Goal: Information Seeking & Learning: Check status

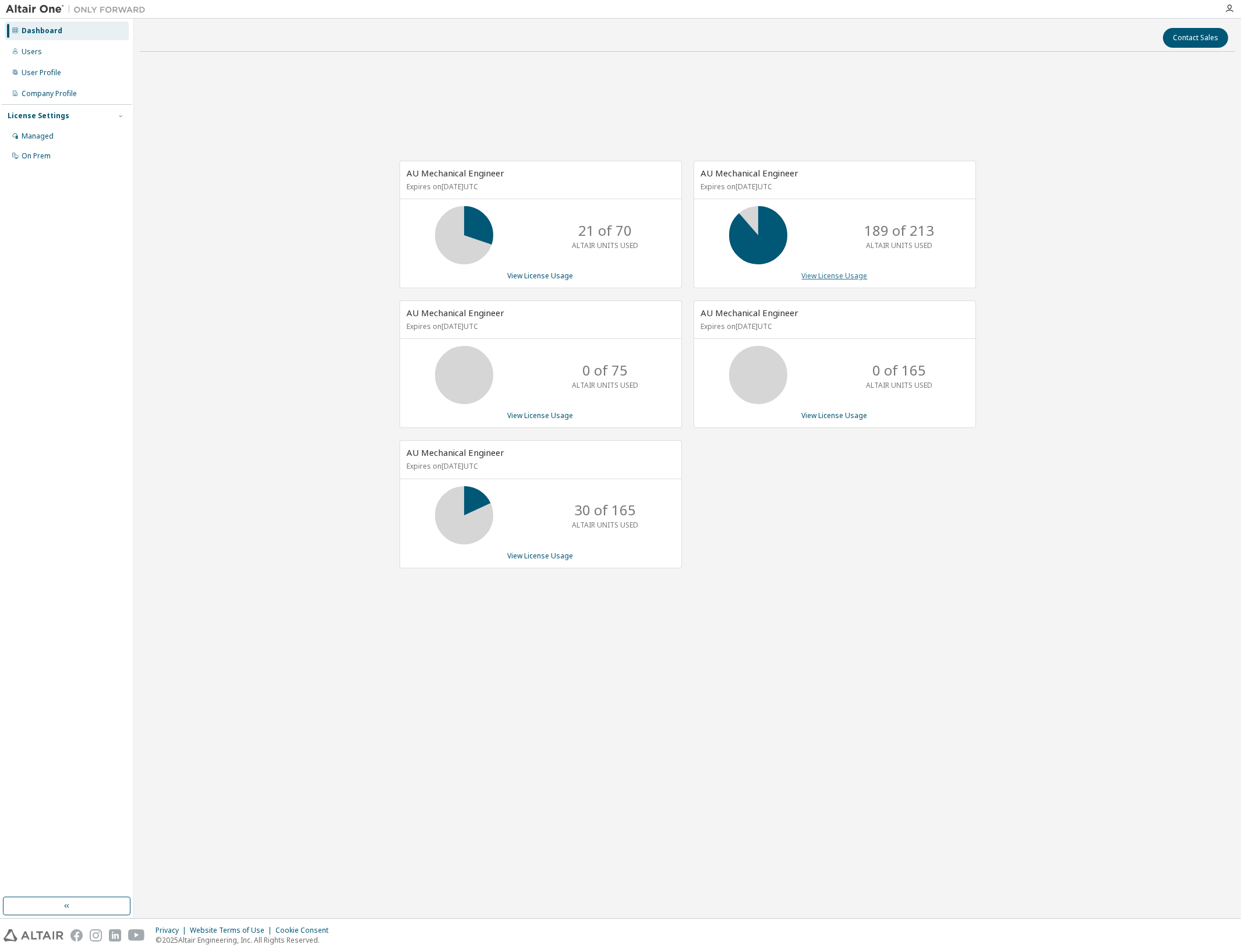
click at [826, 274] on link "View License Usage" at bounding box center [835, 276] width 66 height 10
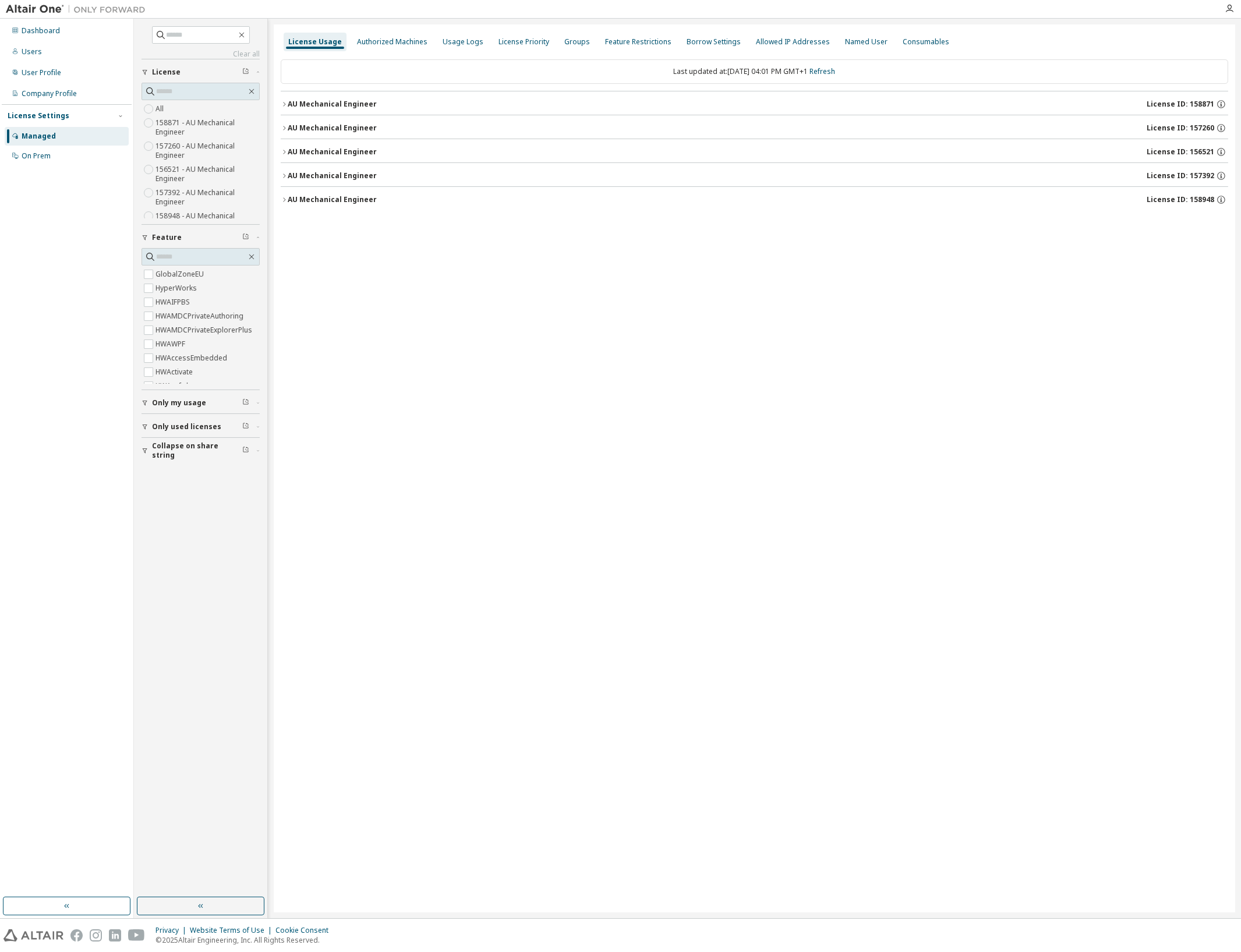
drag, startPoint x: 424, startPoint y: 307, endPoint x: 406, endPoint y: 287, distance: 26.9
click at [424, 307] on div "License Usage Authorized Machines Usage Logs License Priority Groups Feature Re…" at bounding box center [754, 468] width 962 height 888
click at [288, 202] on div "AU Mechanical Engineer" at bounding box center [333, 199] width 89 height 9
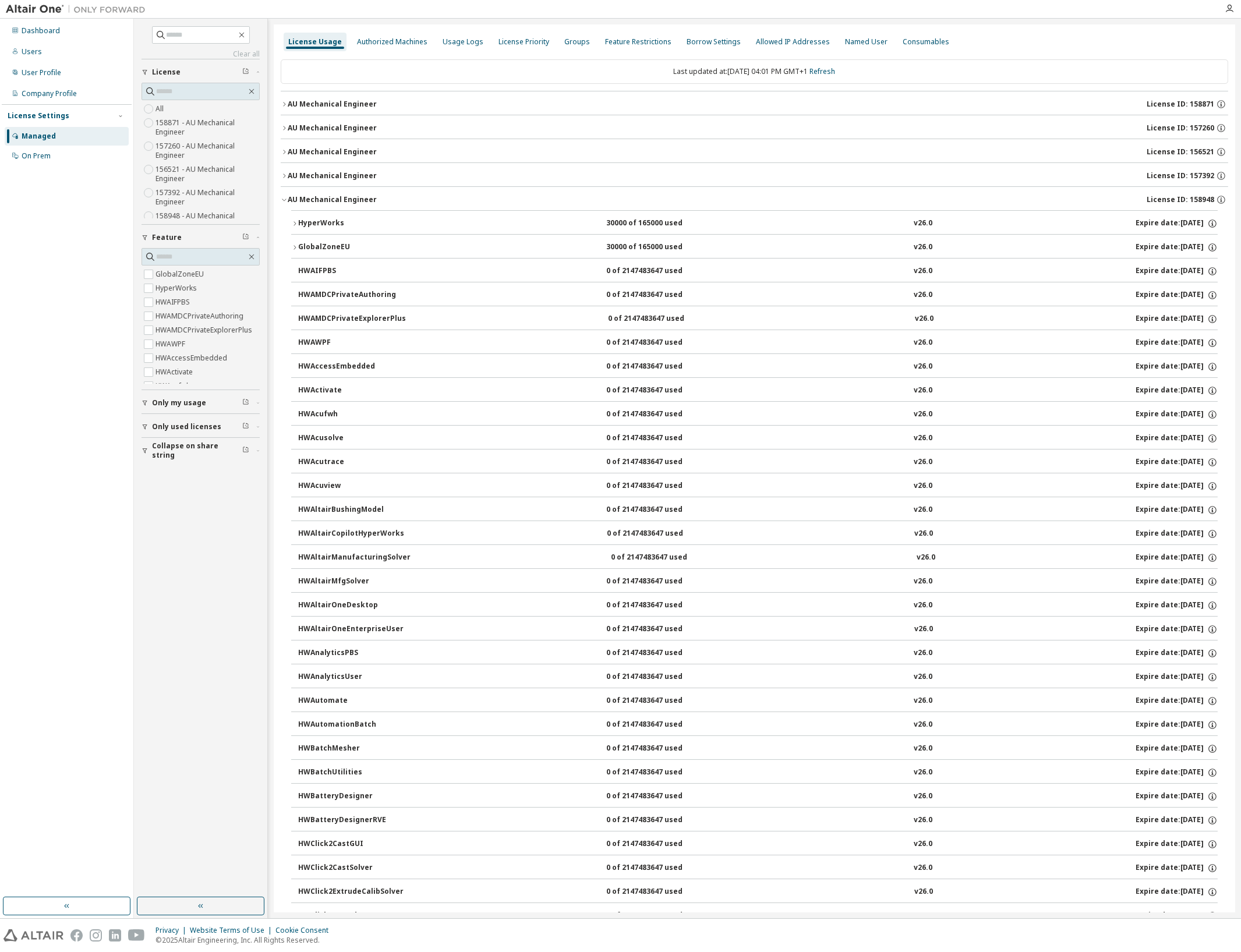
click at [313, 221] on div "HyperWorks" at bounding box center [351, 223] width 105 height 11
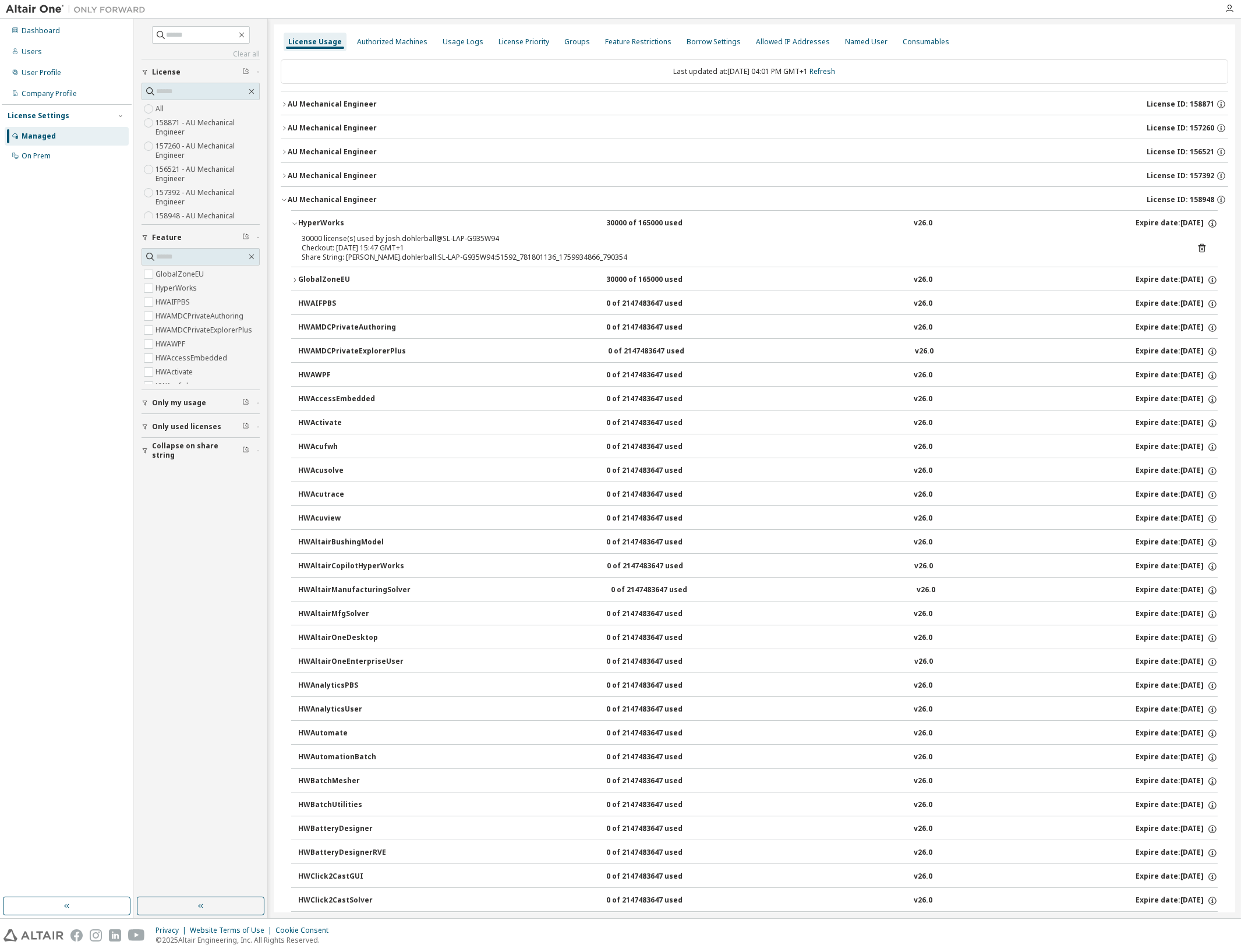
click at [313, 221] on div "HyperWorks" at bounding box center [351, 223] width 105 height 11
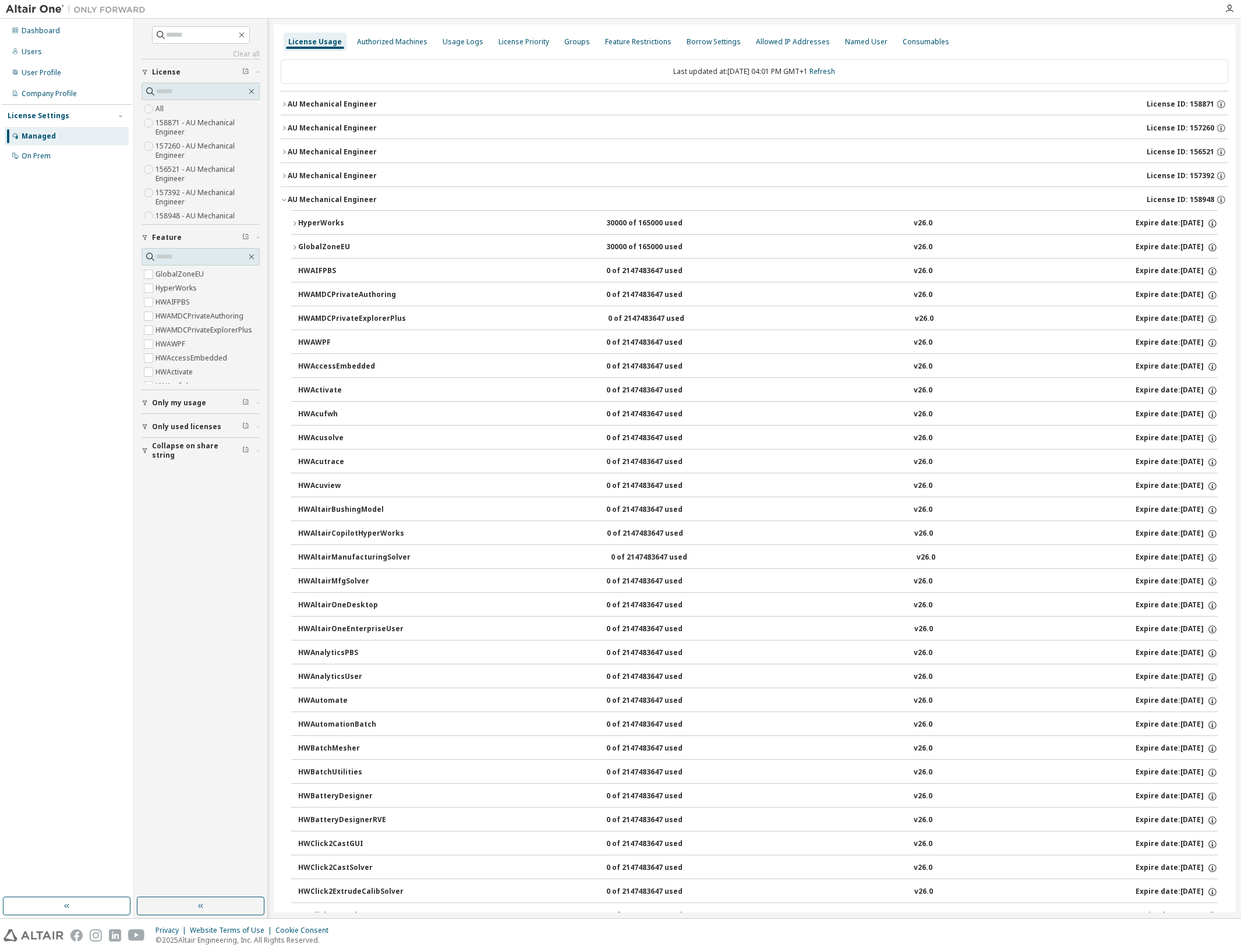
click at [300, 198] on div "AU Mechanical Engineer" at bounding box center [333, 199] width 89 height 9
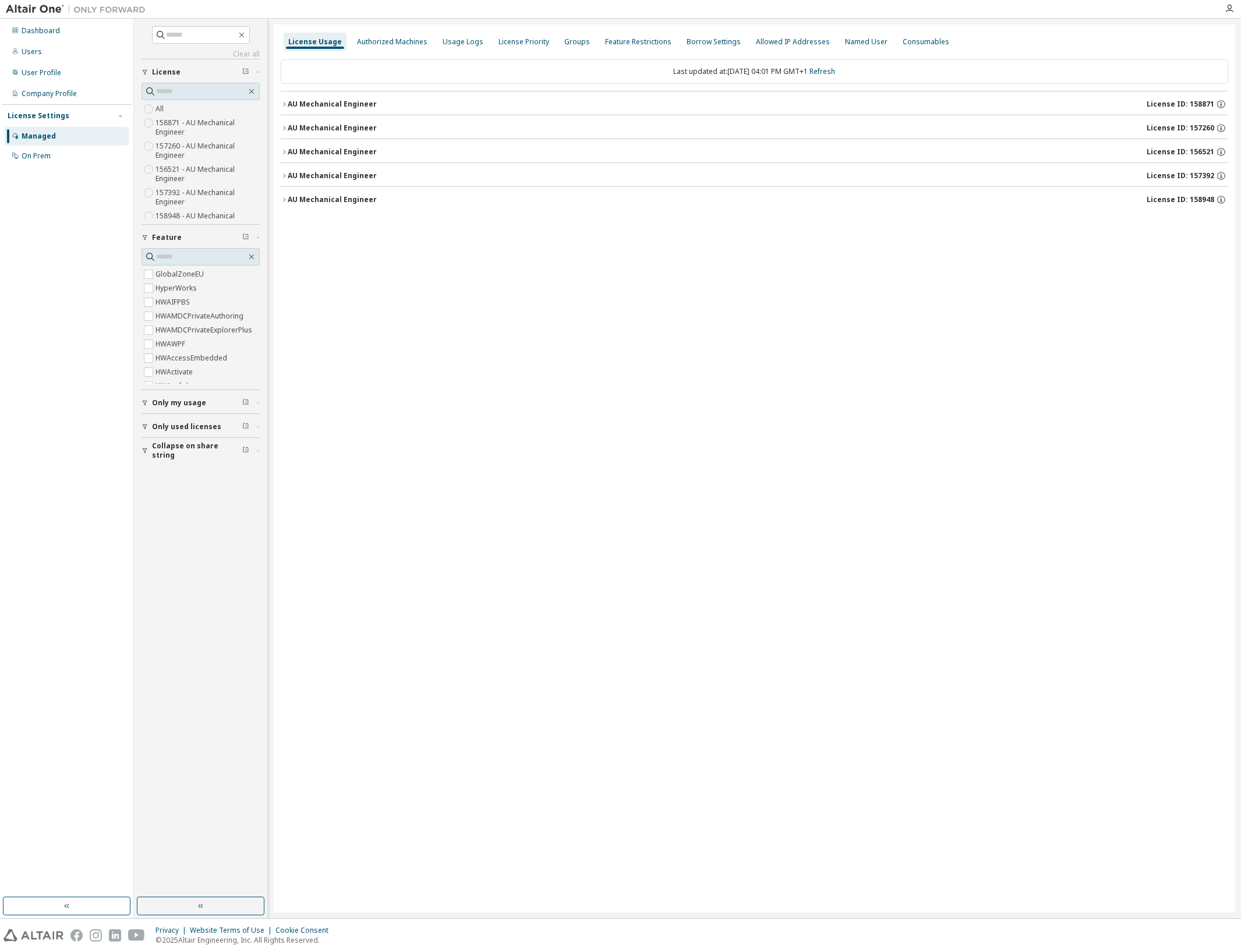
click at [306, 123] on div "AU Mechanical Engineer" at bounding box center [333, 127] width 89 height 9
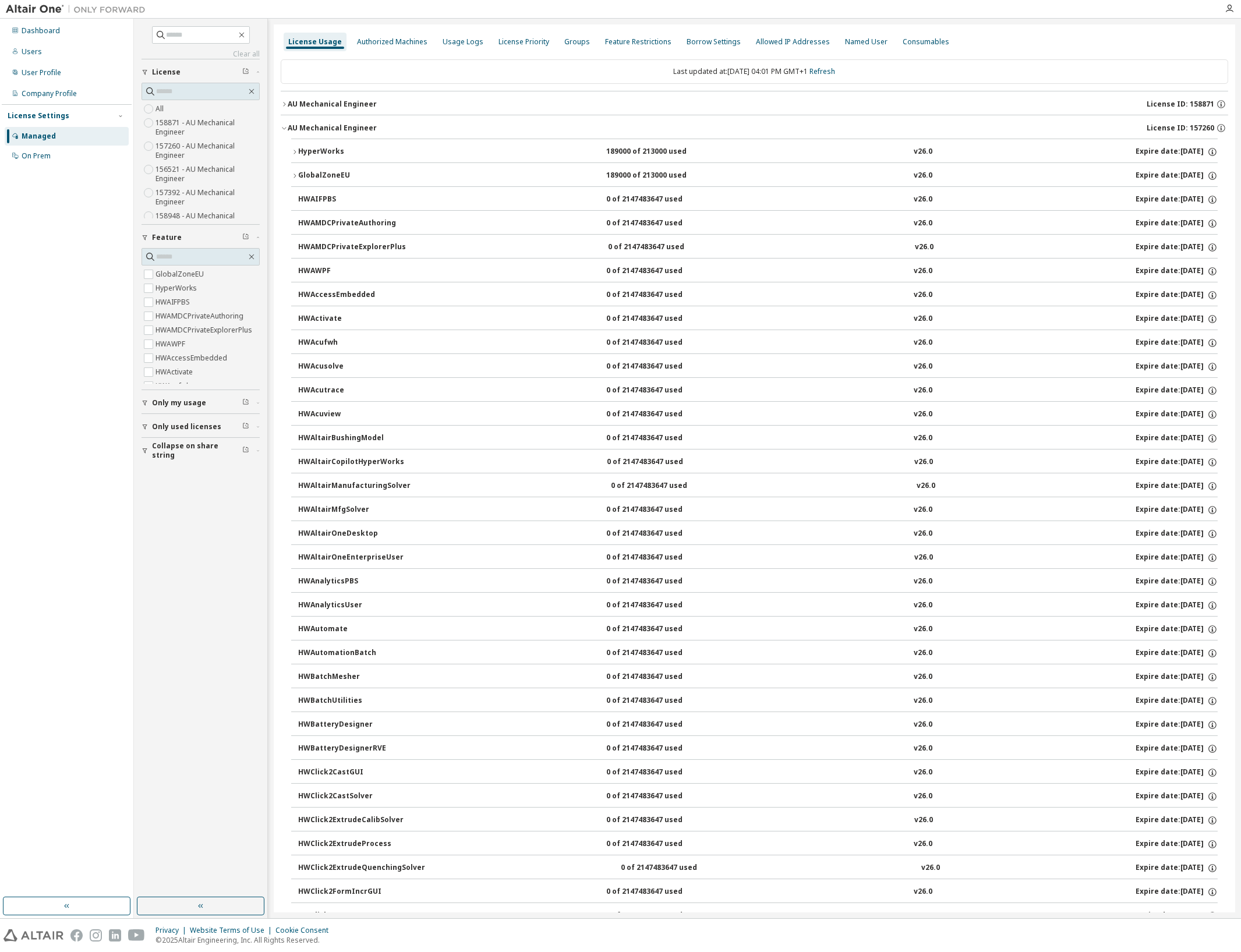
click at [306, 148] on div "HyperWorks" at bounding box center [351, 152] width 105 height 11
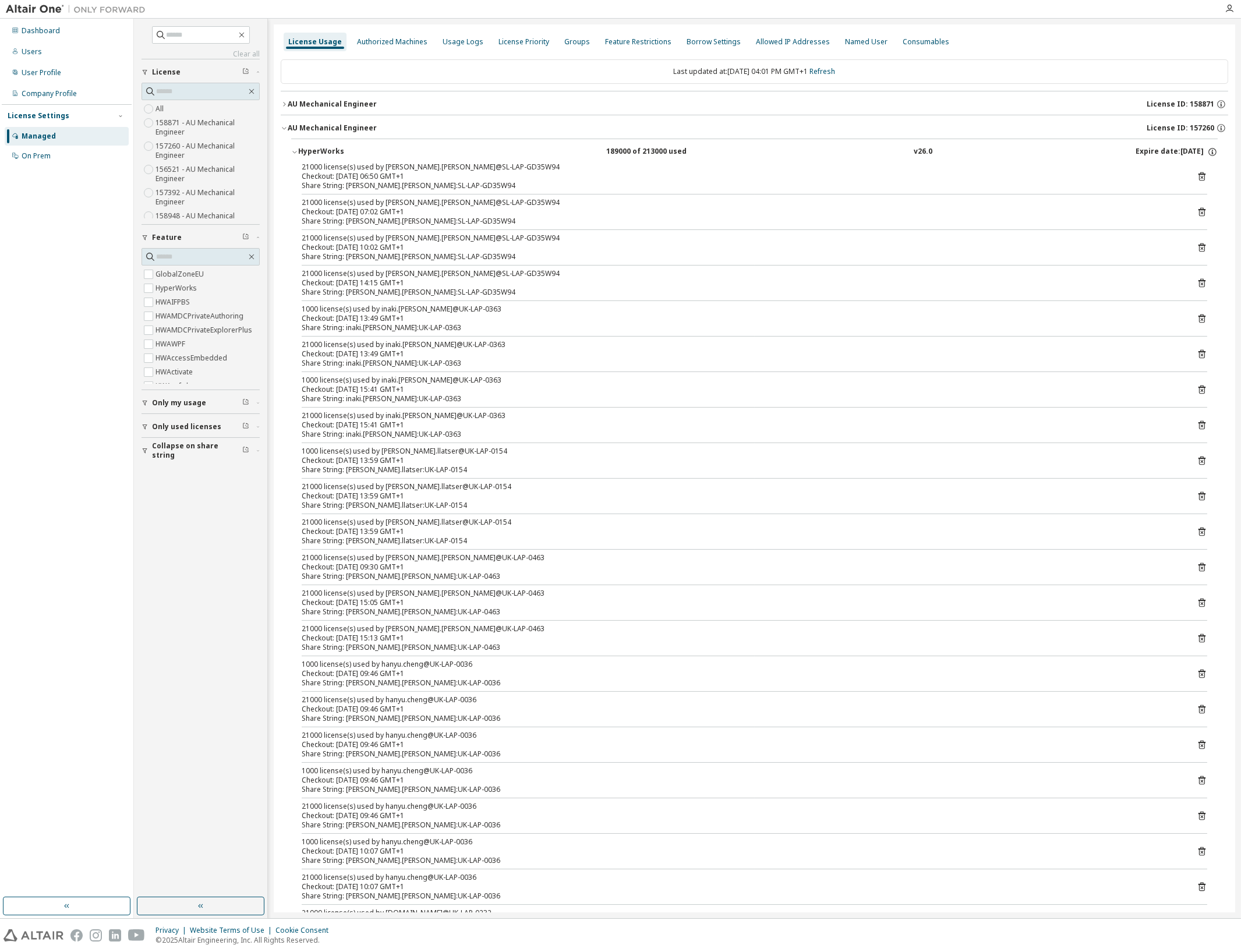
click at [198, 428] on span "Only used licenses" at bounding box center [187, 426] width 69 height 9
click at [189, 484] on span "Collapse on share string" at bounding box center [197, 485] width 90 height 19
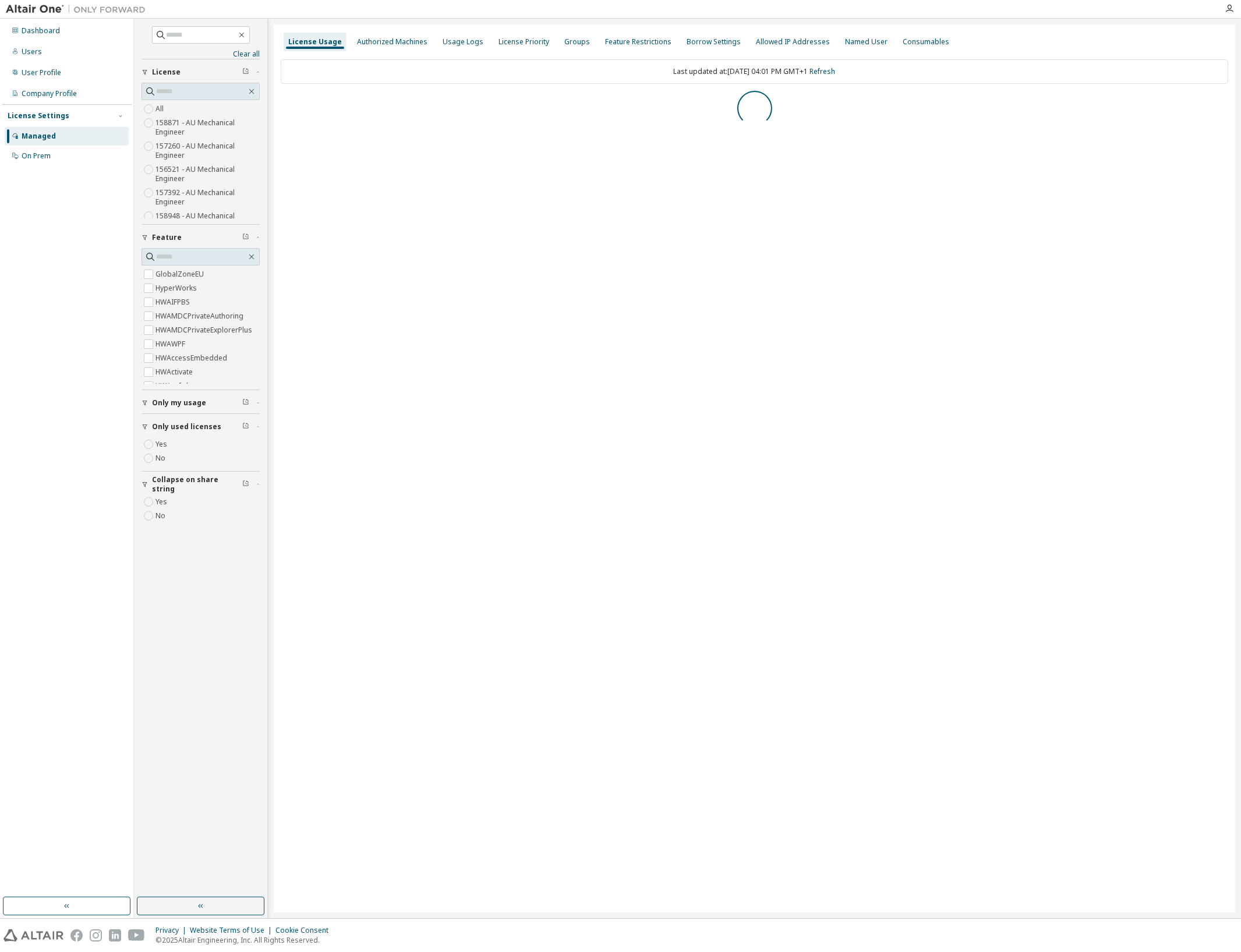
click at [161, 504] on label "Yes" at bounding box center [162, 501] width 14 height 14
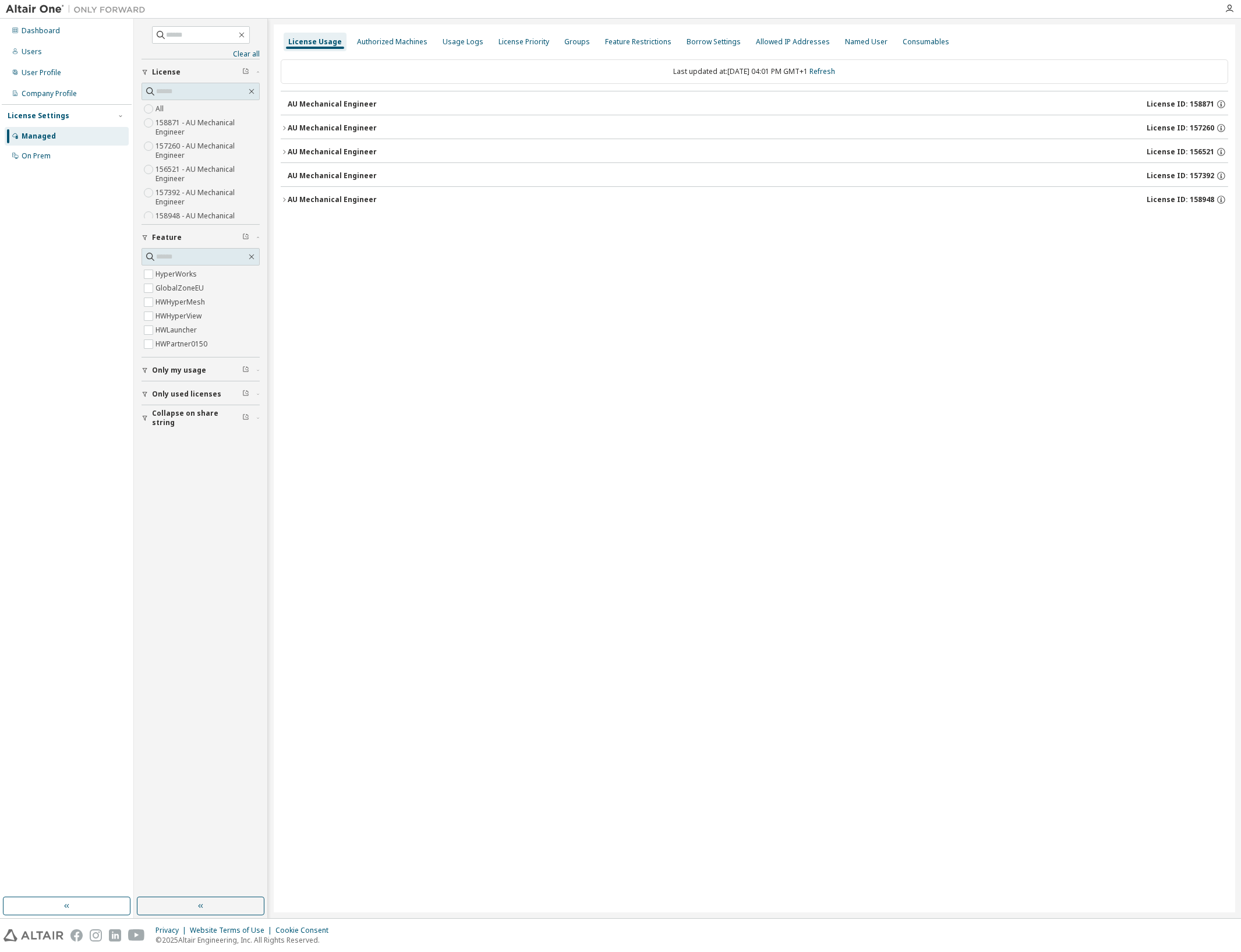
click at [182, 408] on div "Yes No" at bounding box center [201, 418] width 118 height 28
click at [184, 370] on span "Only my usage" at bounding box center [179, 370] width 54 height 9
drag, startPoint x: 362, startPoint y: 331, endPoint x: 359, endPoint y: 287, distance: 44.1
click at [362, 331] on div "License Usage Authorized Machines Usage Logs License Priority Groups Feature Re…" at bounding box center [754, 468] width 962 height 888
click at [340, 107] on div "AU Mechanical Engineer" at bounding box center [333, 104] width 89 height 9
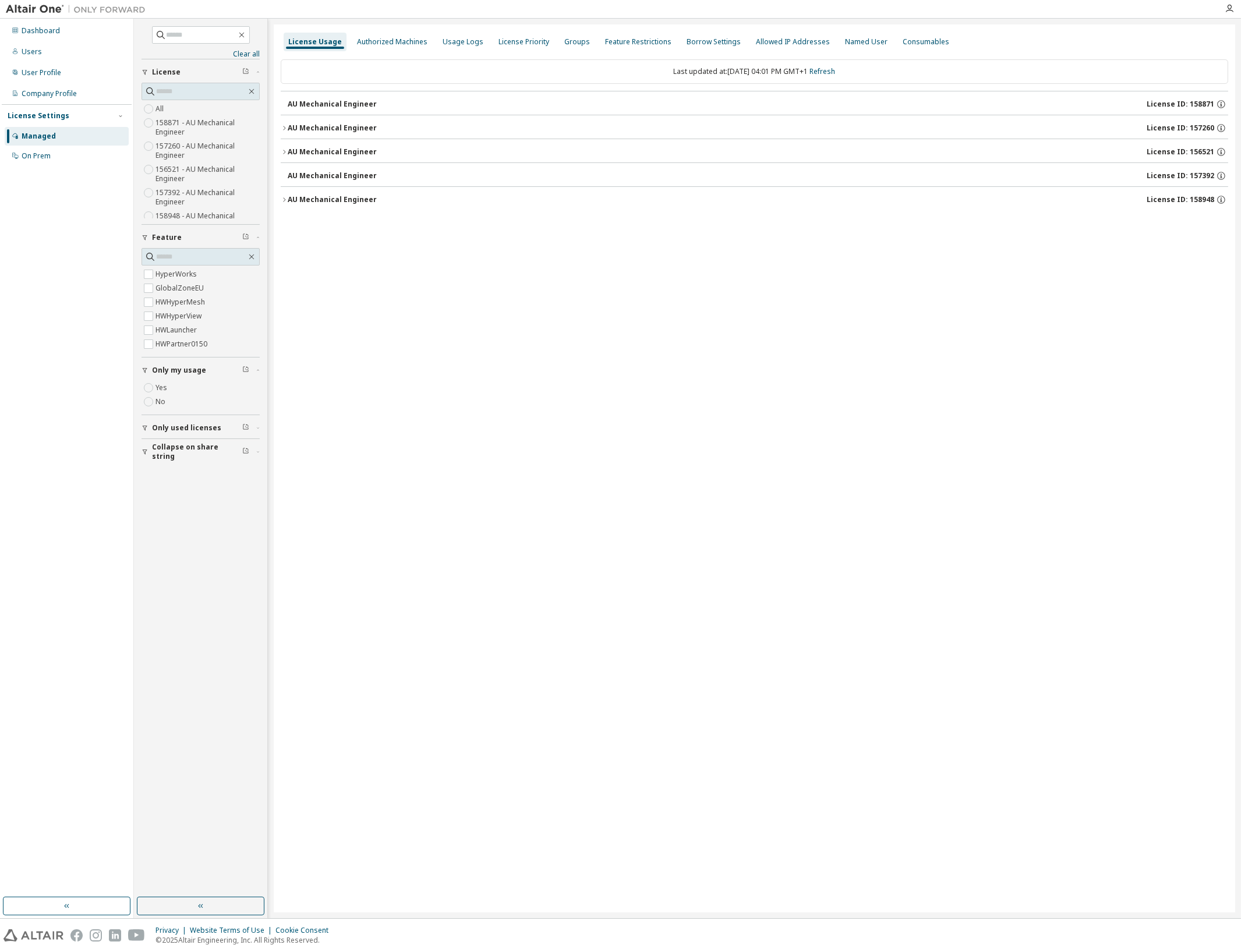
click at [344, 127] on div "AU Mechanical Engineer" at bounding box center [333, 127] width 89 height 9
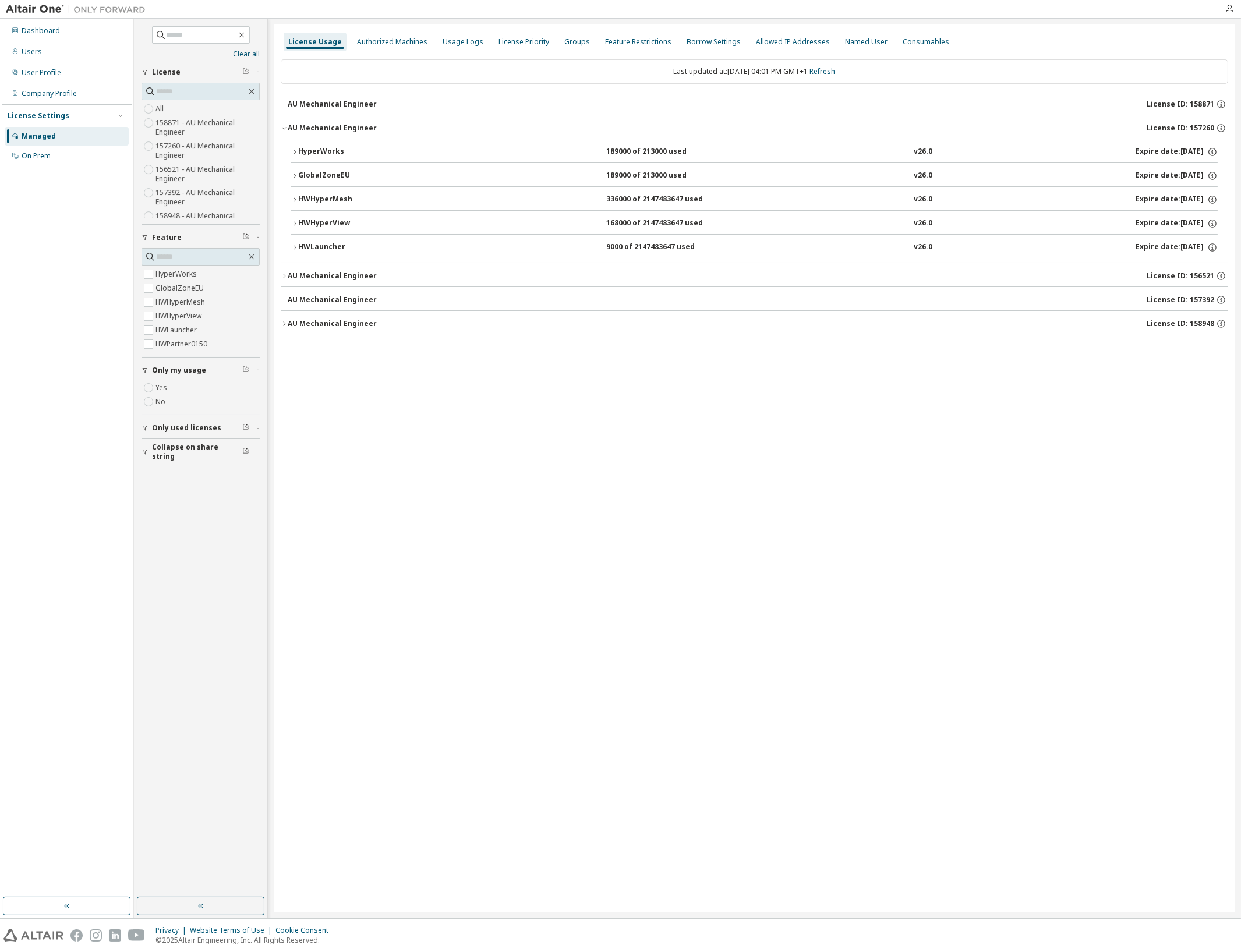
click at [344, 127] on div "AU Mechanical Engineer" at bounding box center [333, 127] width 89 height 9
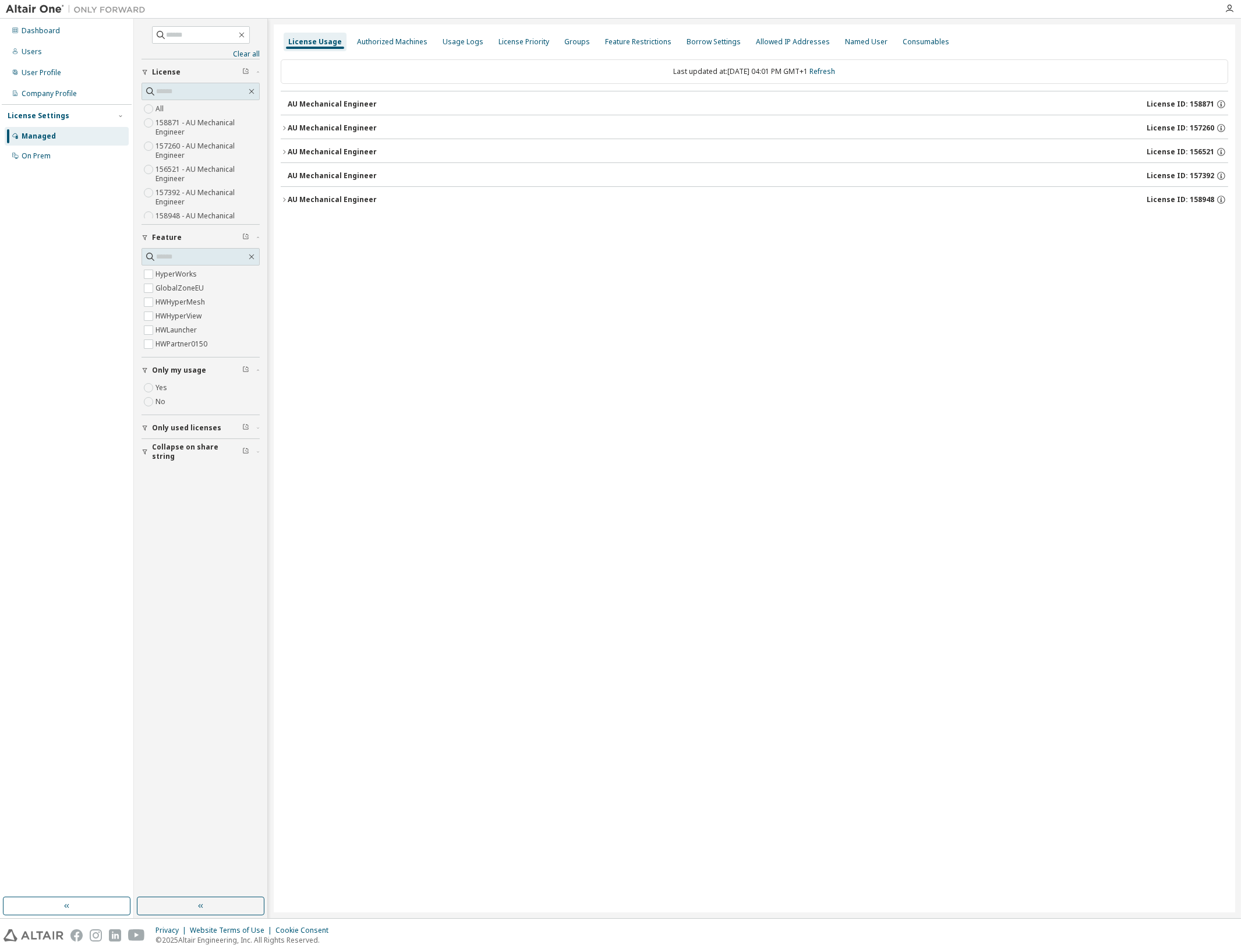
click at [339, 127] on div "AU Mechanical Engineer" at bounding box center [333, 127] width 89 height 9
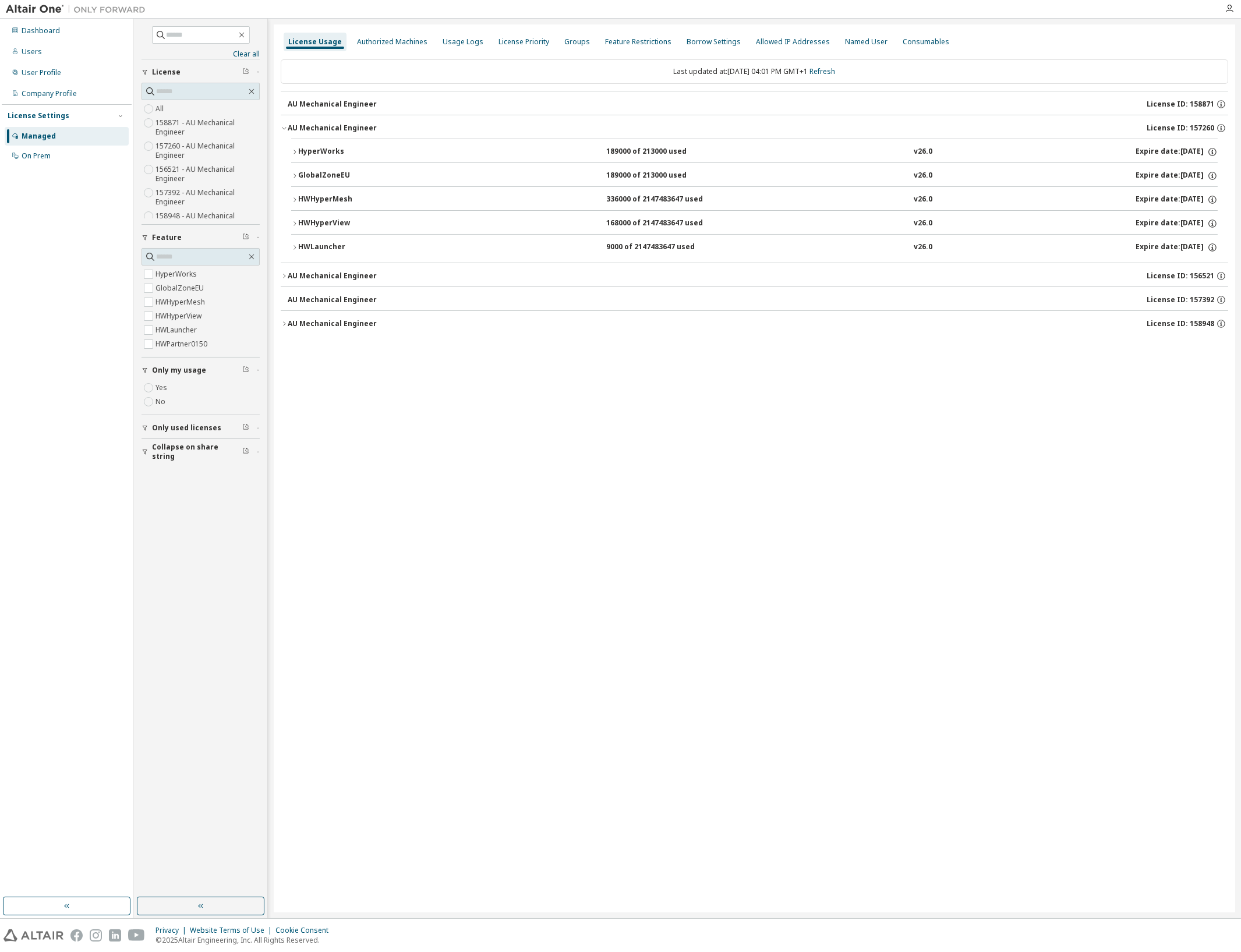
click at [354, 154] on div "HyperWorks" at bounding box center [351, 152] width 105 height 11
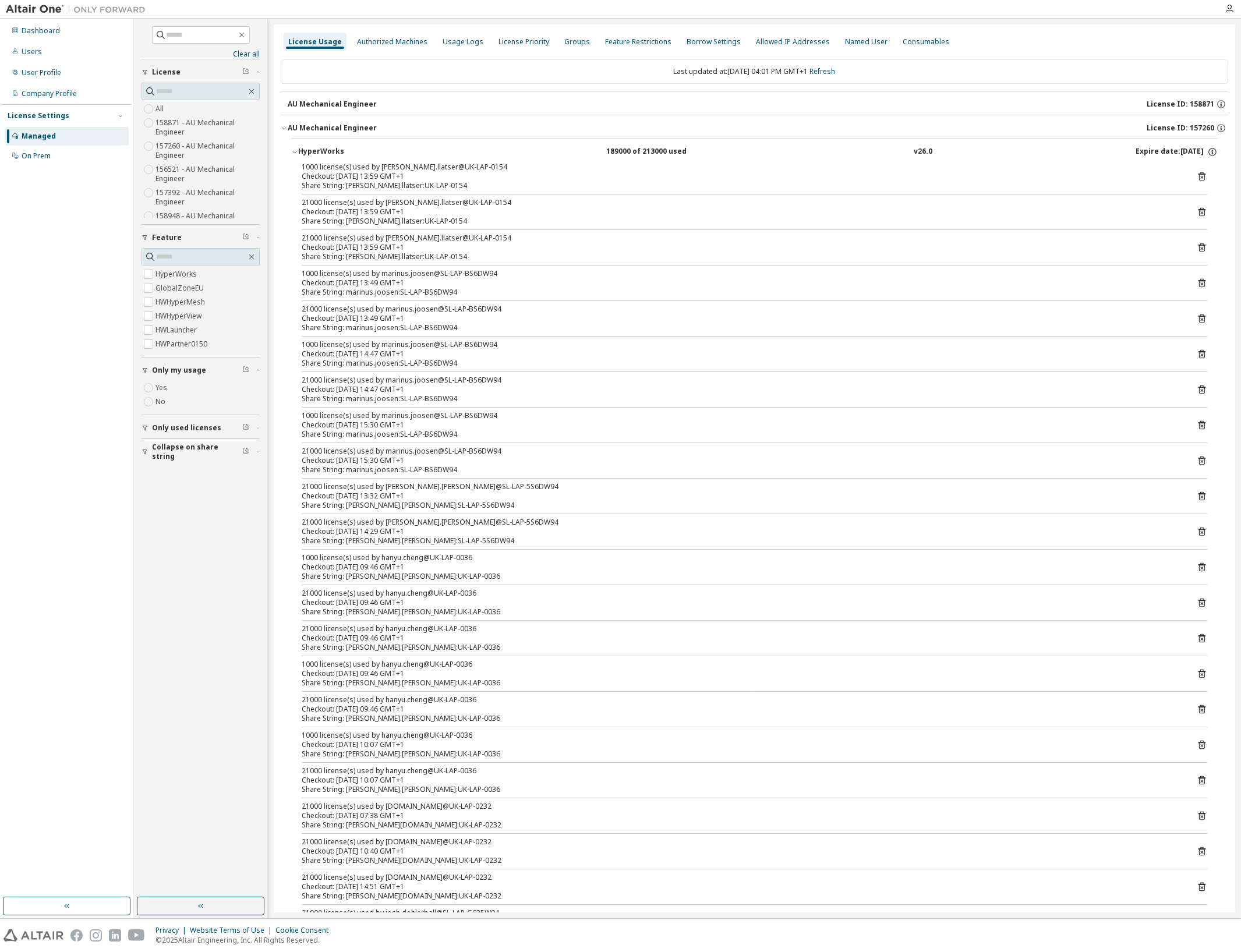
click at [181, 428] on span "Only used licenses" at bounding box center [187, 428] width 69 height 9
click at [202, 488] on span "Collapse on share string" at bounding box center [197, 486] width 90 height 19
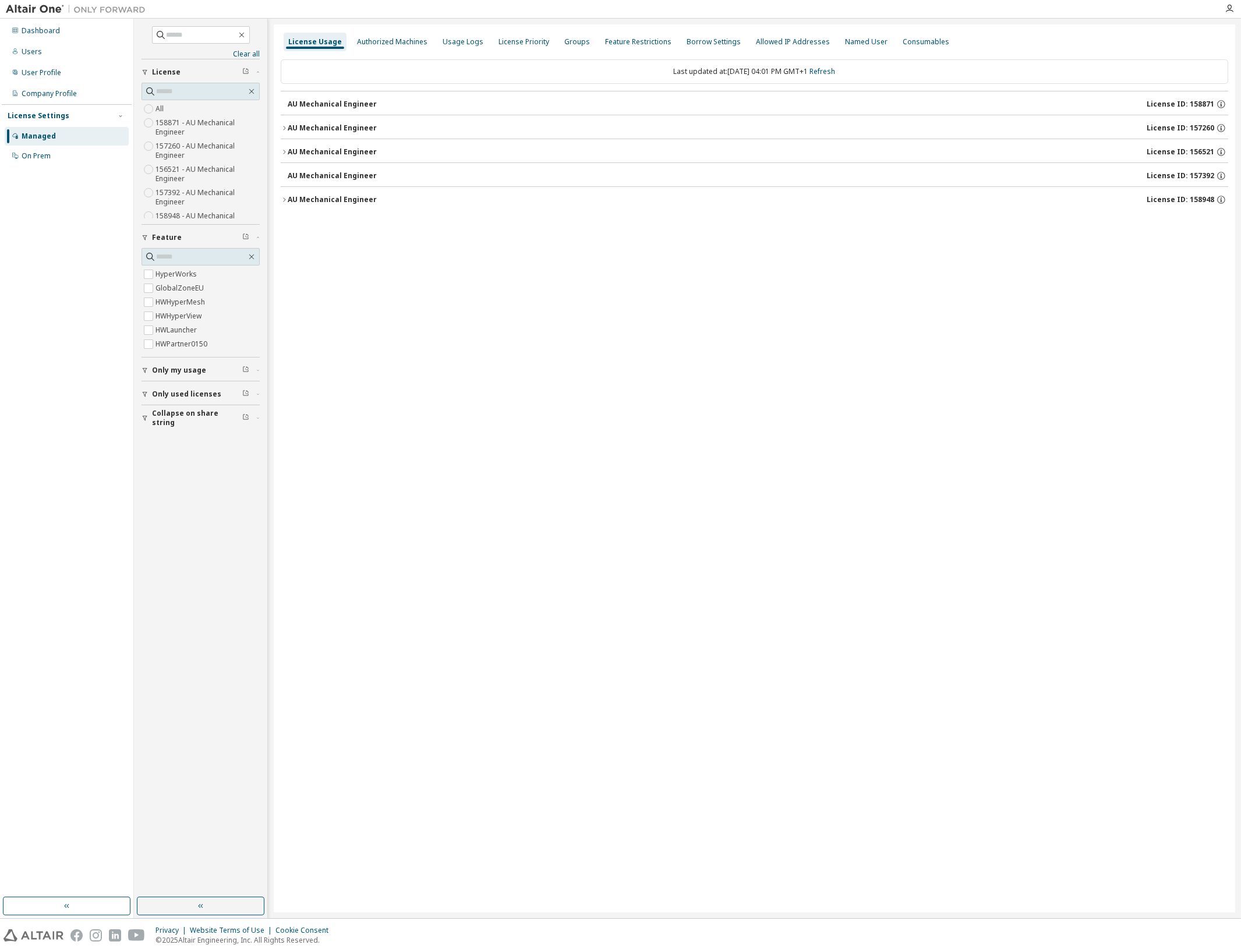
click at [346, 117] on button "AU Mechanical Engineer License ID: 157260" at bounding box center [755, 128] width 948 height 26
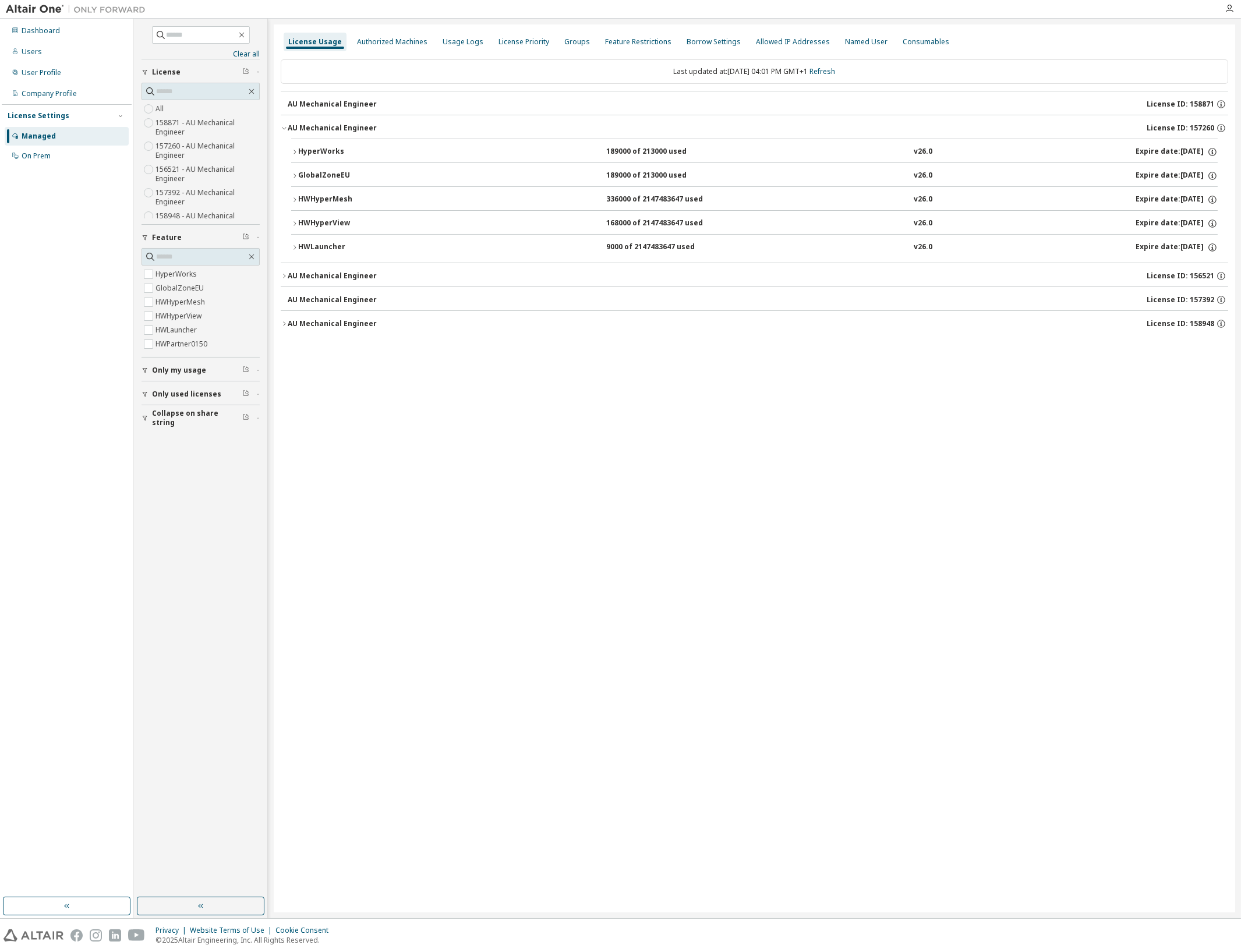
click at [347, 151] on div "HyperWorks" at bounding box center [351, 152] width 105 height 11
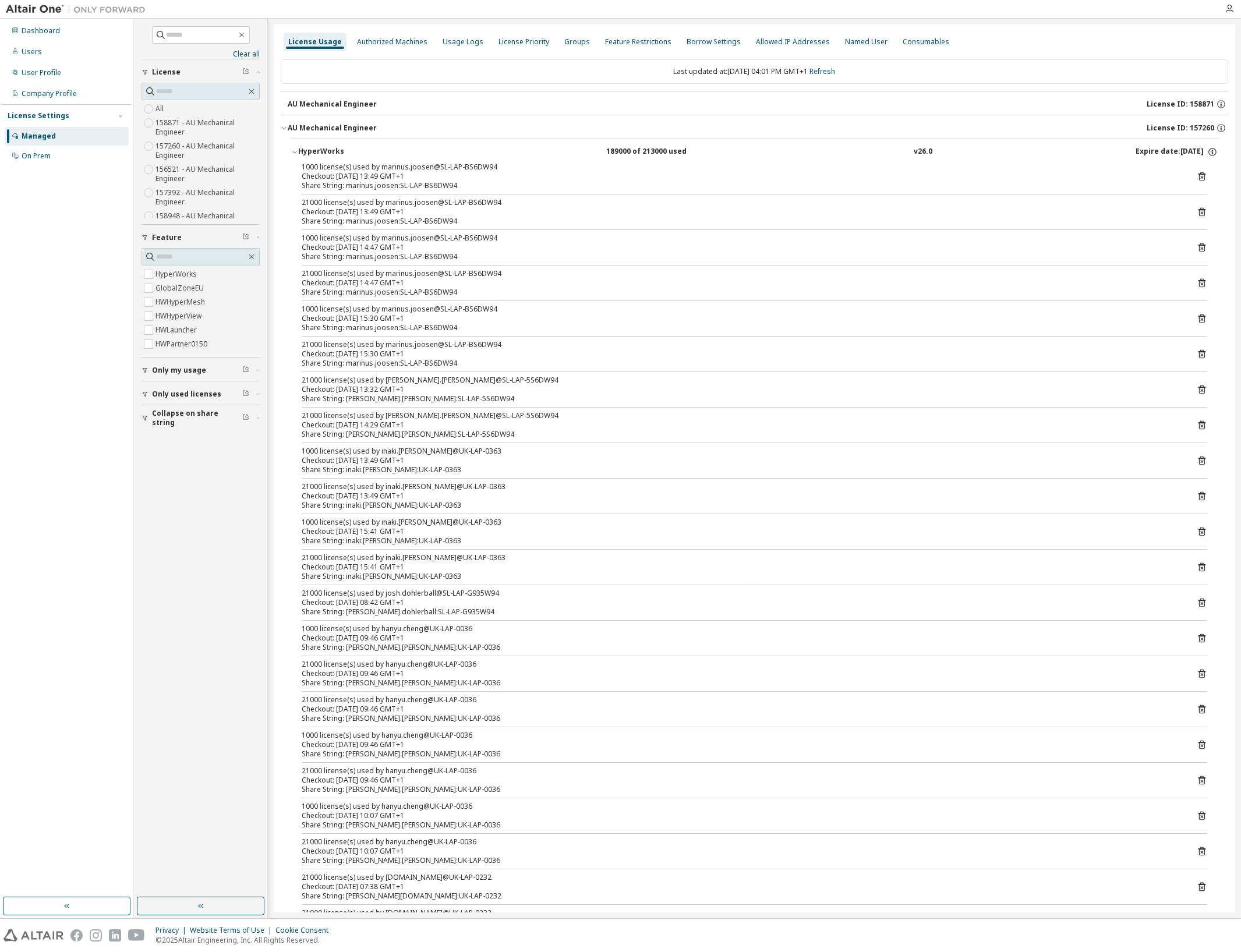
click at [196, 397] on span "Only used licenses" at bounding box center [187, 394] width 69 height 9
click at [187, 453] on span "Collapse on share string" at bounding box center [197, 452] width 90 height 19
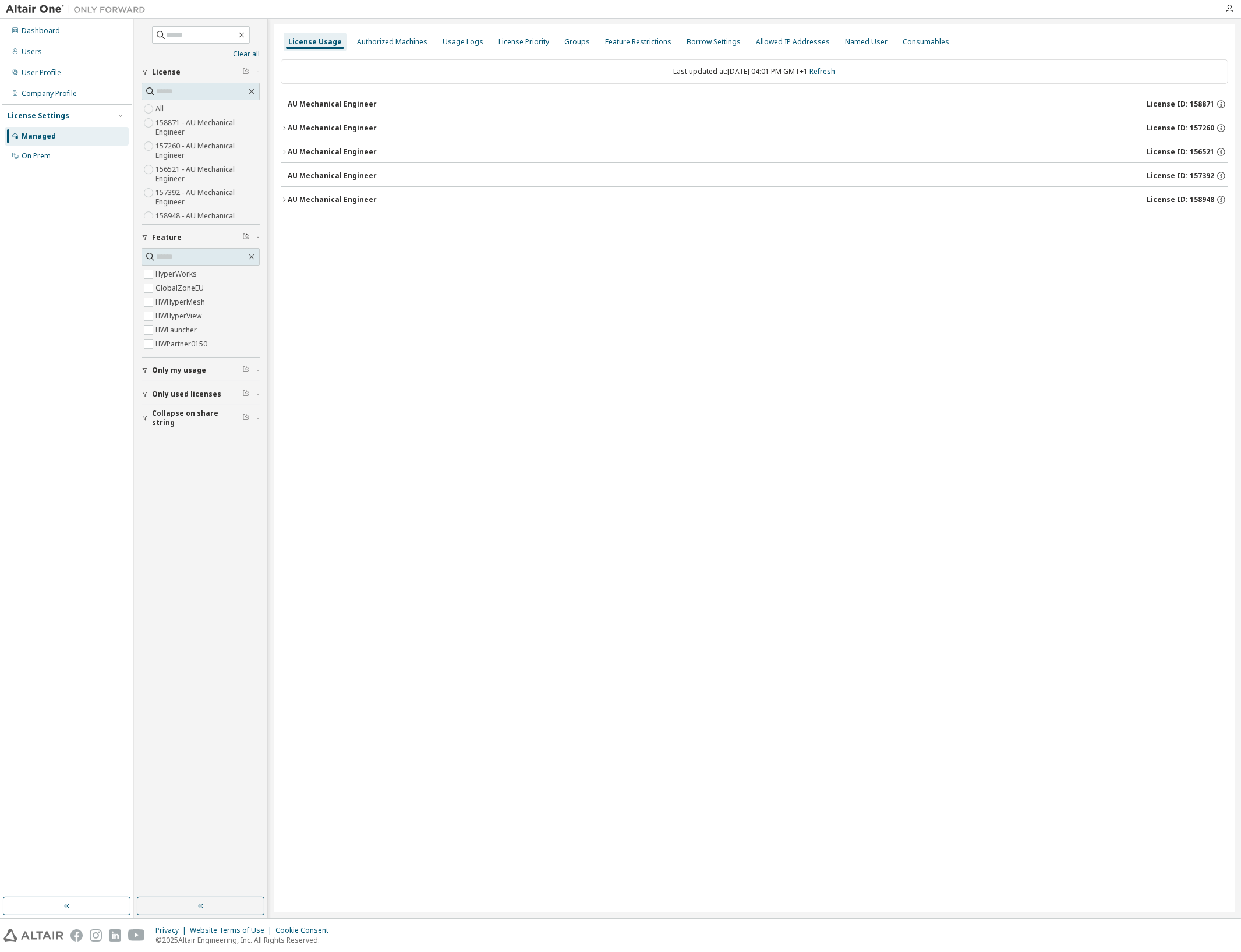
click at [170, 422] on span "Collapse on share string" at bounding box center [197, 418] width 90 height 19
click at [300, 197] on div "AU Mechanical Engineer" at bounding box center [333, 199] width 89 height 9
click at [303, 145] on button "AU Mechanical Engineer License ID: 156521" at bounding box center [755, 152] width 948 height 26
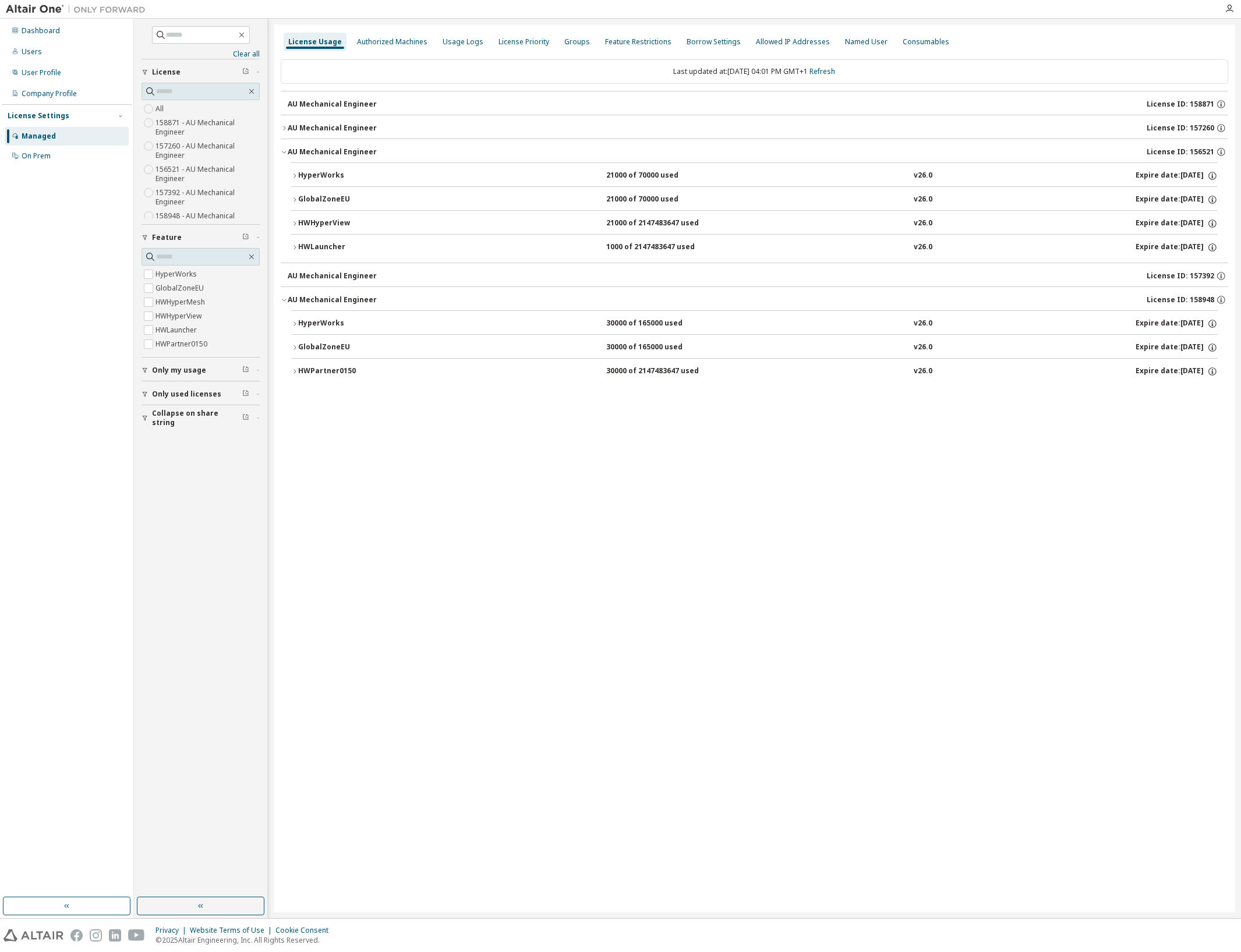
click at [324, 171] on div "HyperWorks" at bounding box center [351, 176] width 105 height 11
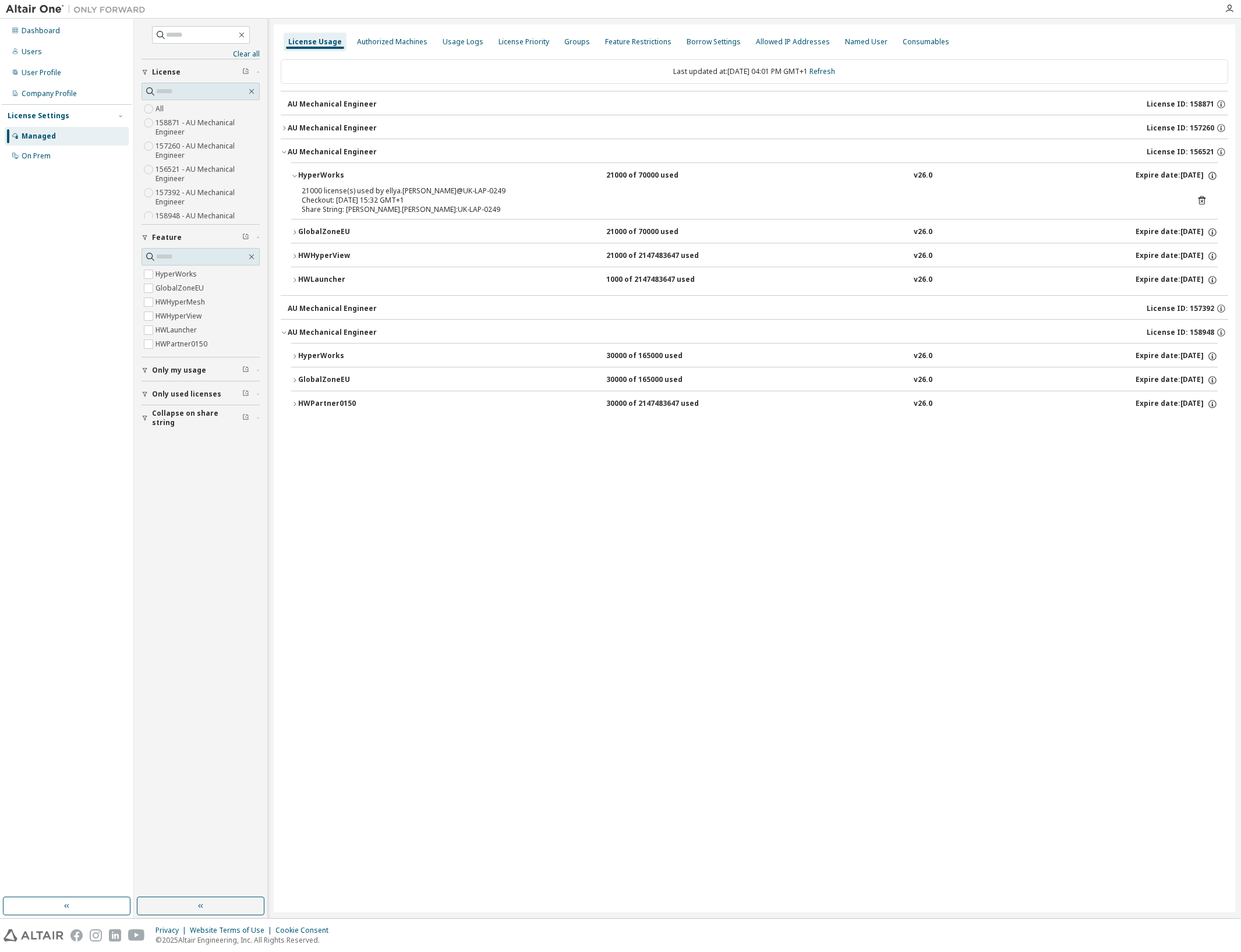
click at [306, 168] on button "HyperWorks 21000 of 70000 used v26.0 Expire date: 2025-12-14" at bounding box center [754, 176] width 927 height 26
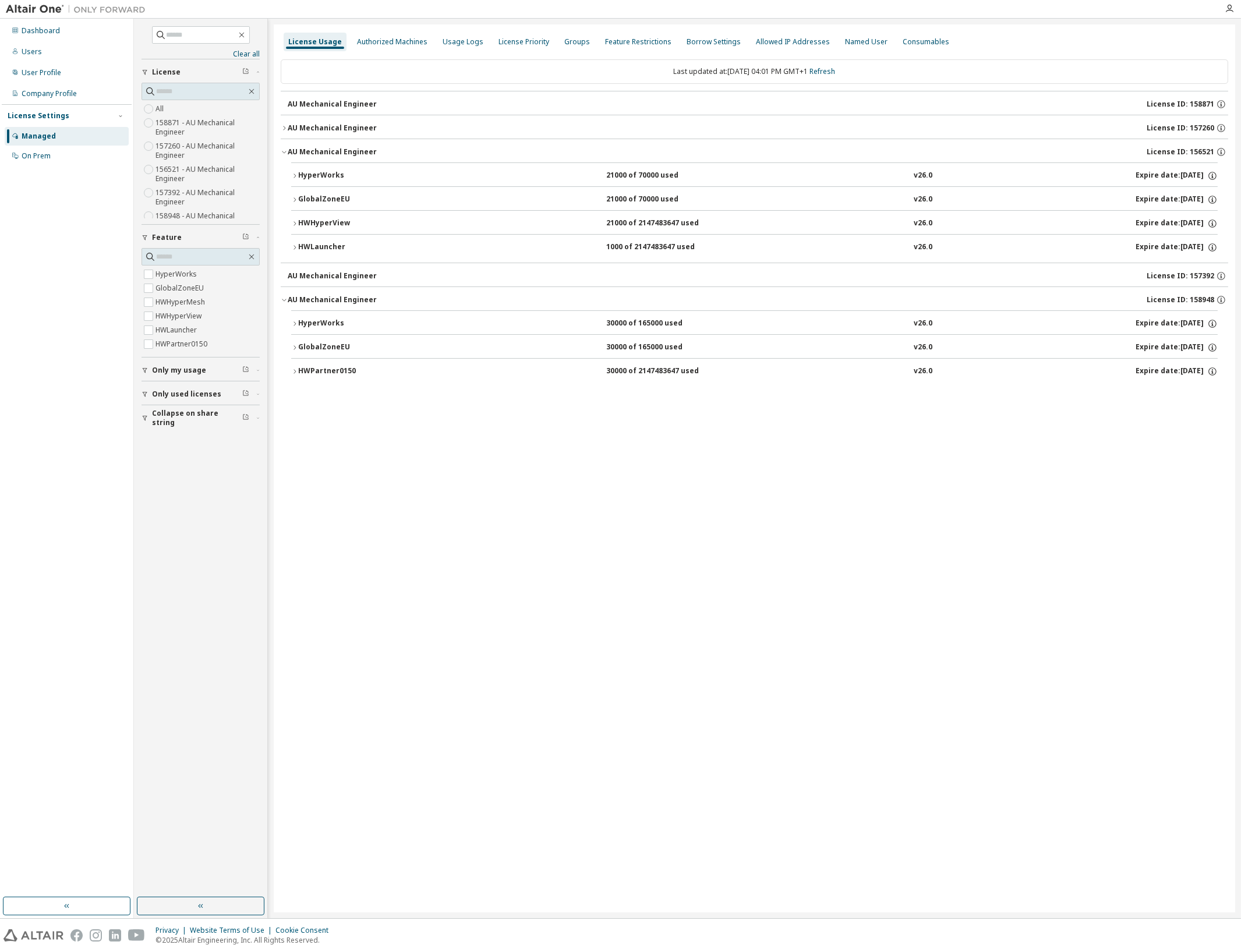
click at [303, 133] on div "AU Mechanical Engineer License ID: 157260" at bounding box center [758, 128] width 941 height 11
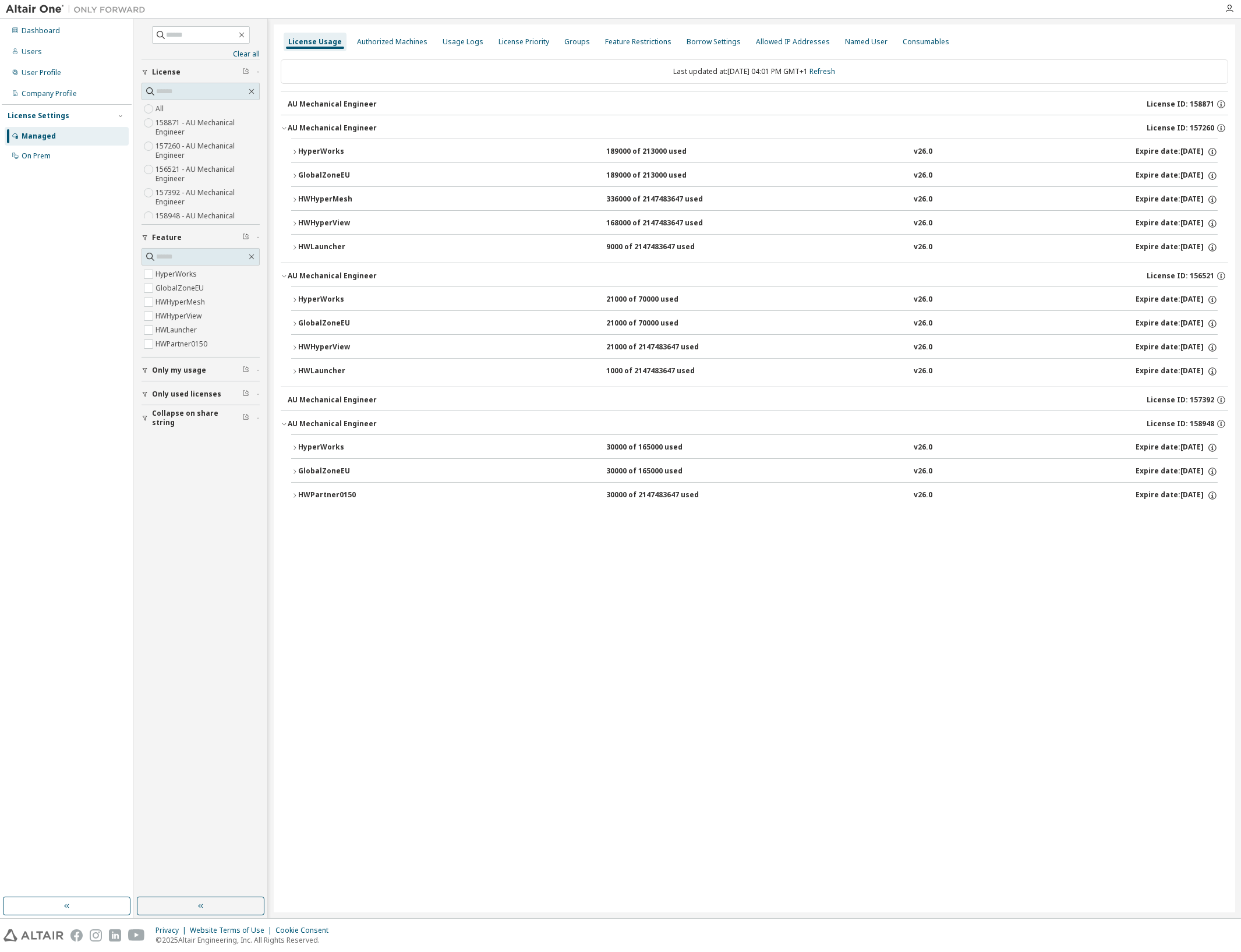
click at [313, 155] on div "HyperWorks" at bounding box center [351, 152] width 105 height 11
